Goal: Information Seeking & Learning: Stay updated

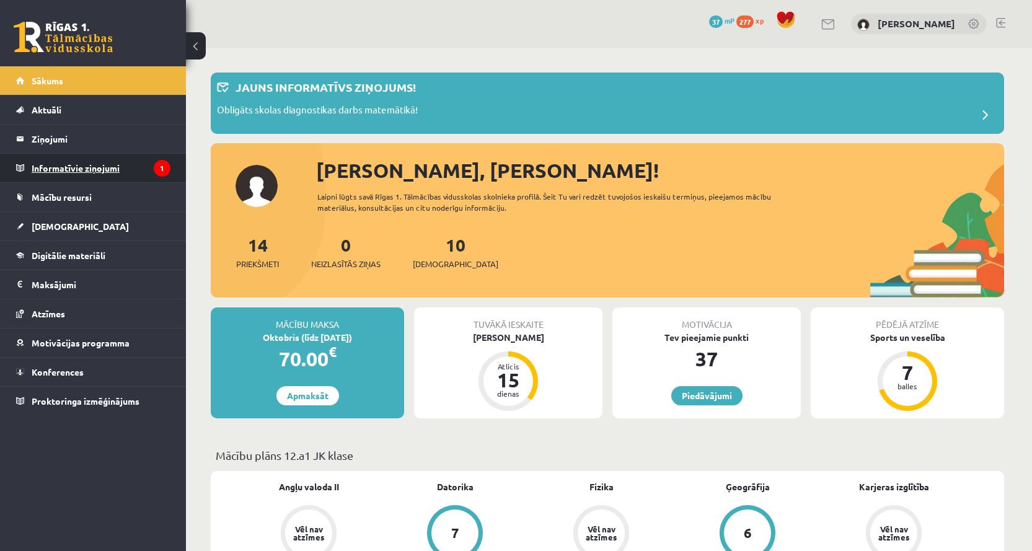
click at [94, 174] on legend "Informatīvie ziņojumi 1" at bounding box center [101, 168] width 139 height 29
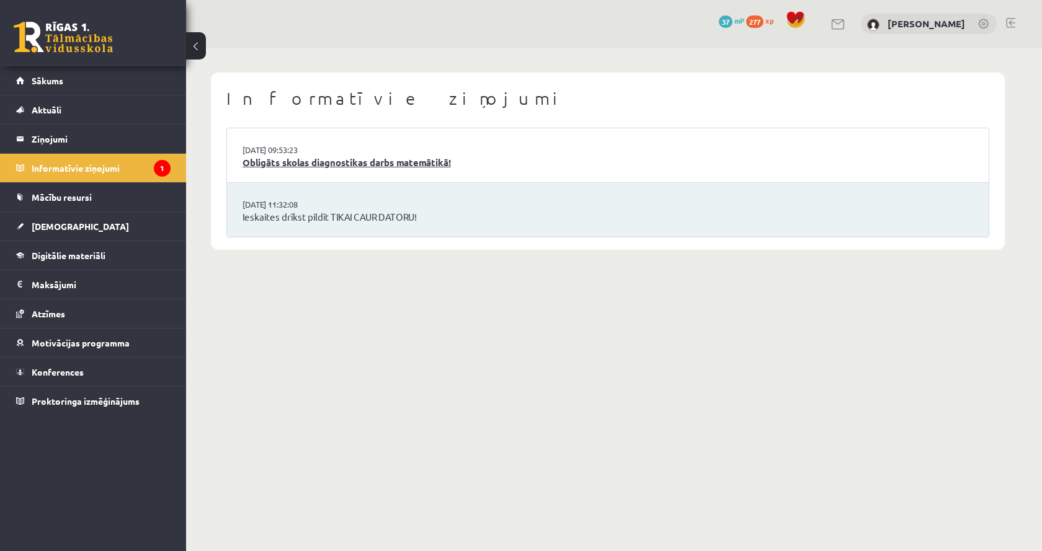
click at [492, 169] on link "Obligāts skolas diagnostikas darbs matemātikā!" at bounding box center [607, 163] width 730 height 14
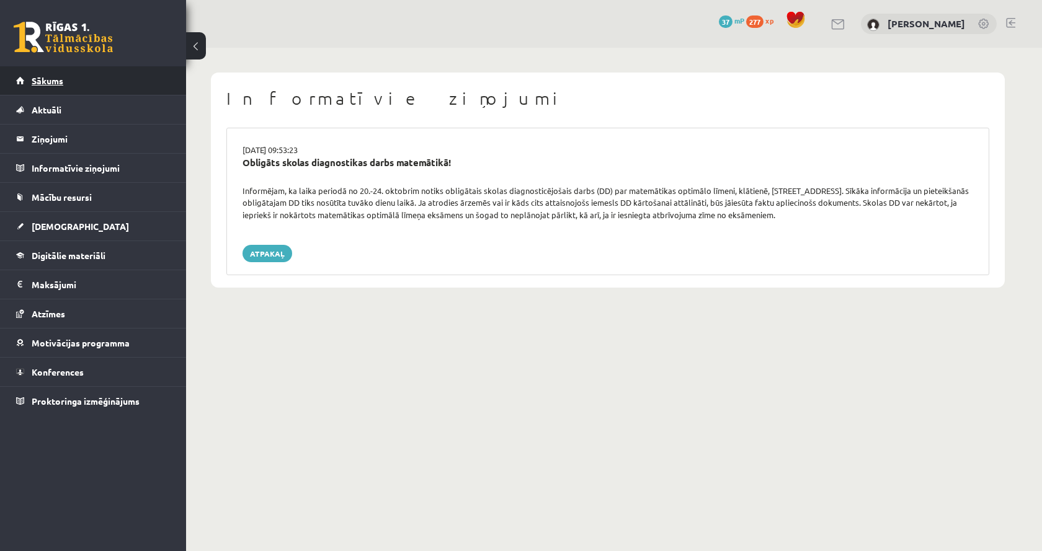
click at [88, 89] on link "Sākums" at bounding box center [93, 80] width 154 height 29
